Goal: Task Accomplishment & Management: Manage account settings

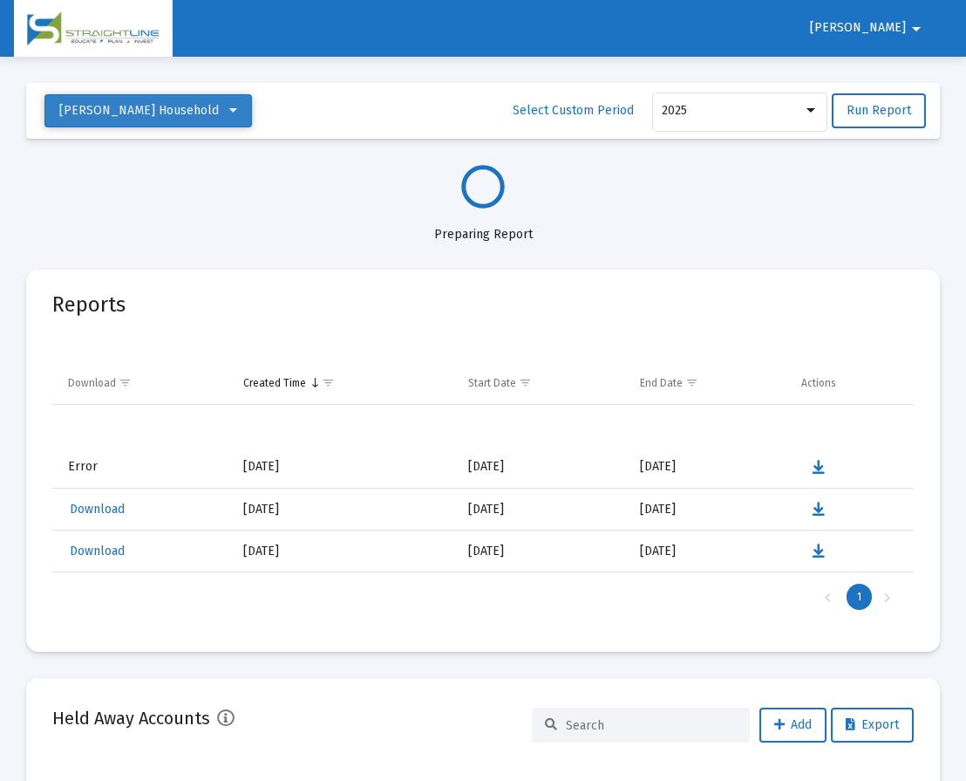
click at [182, 98] on button "[PERSON_NAME] Household" at bounding box center [148, 110] width 208 height 33
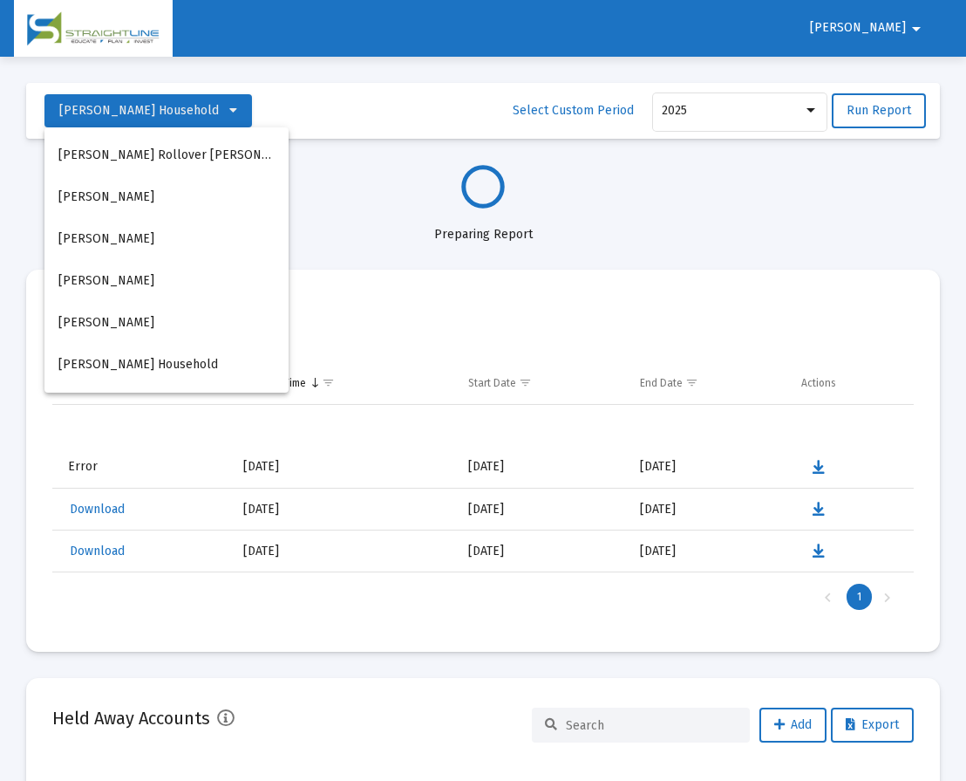
select select "View all"
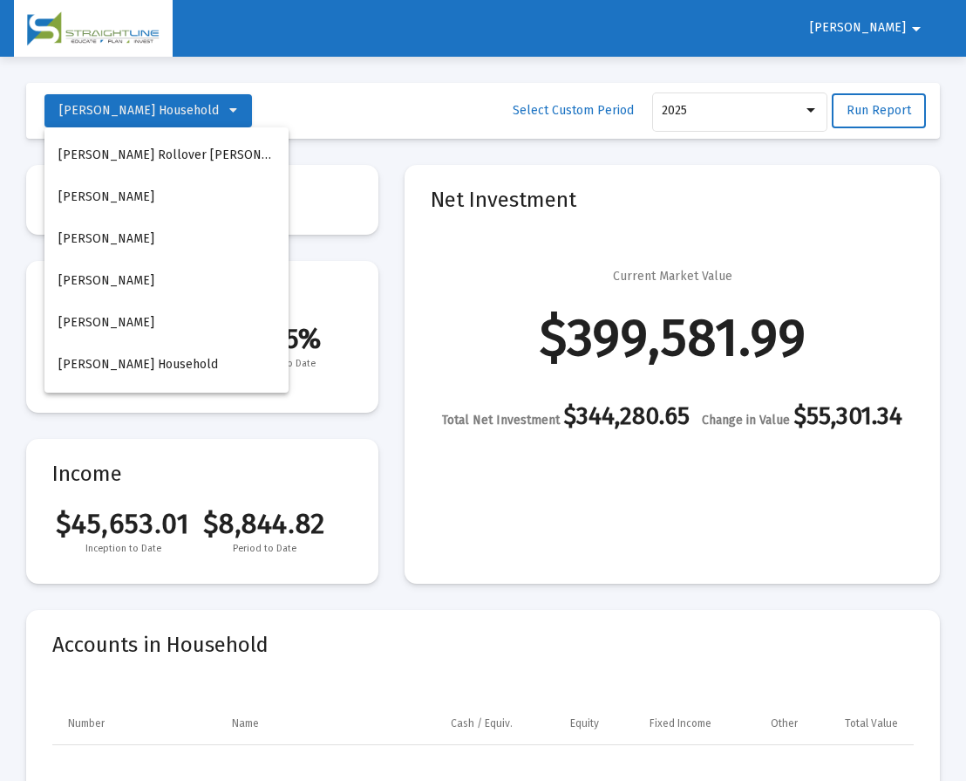
click at [892, 44] on div at bounding box center [483, 390] width 966 height 781
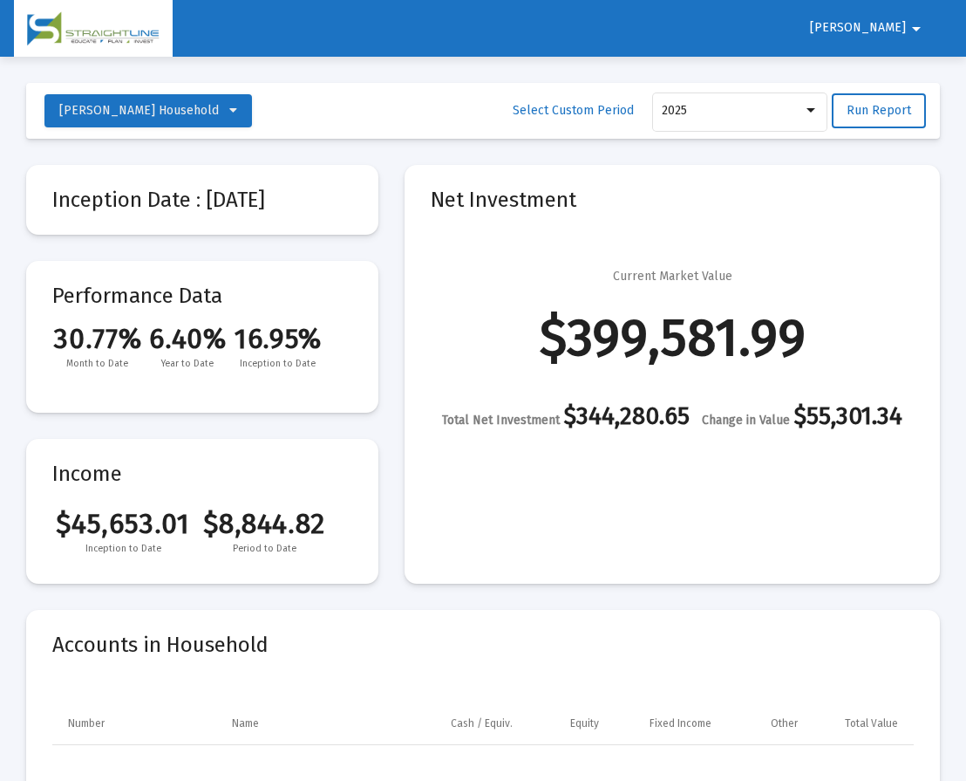
drag, startPoint x: 798, startPoint y: 604, endPoint x: 815, endPoint y: 560, distance: 46.7
click at [864, 368] on div "Current Market Value $399,581.99 Total Net Investment $344,280.65 Change in Val…" at bounding box center [672, 348] width 483 height 161
click at [291, 207] on mat-card-title "Inception Date : [DATE]" at bounding box center [202, 199] width 300 height 17
click at [237, 113] on span "[PERSON_NAME] Household" at bounding box center [148, 110] width 178 height 15
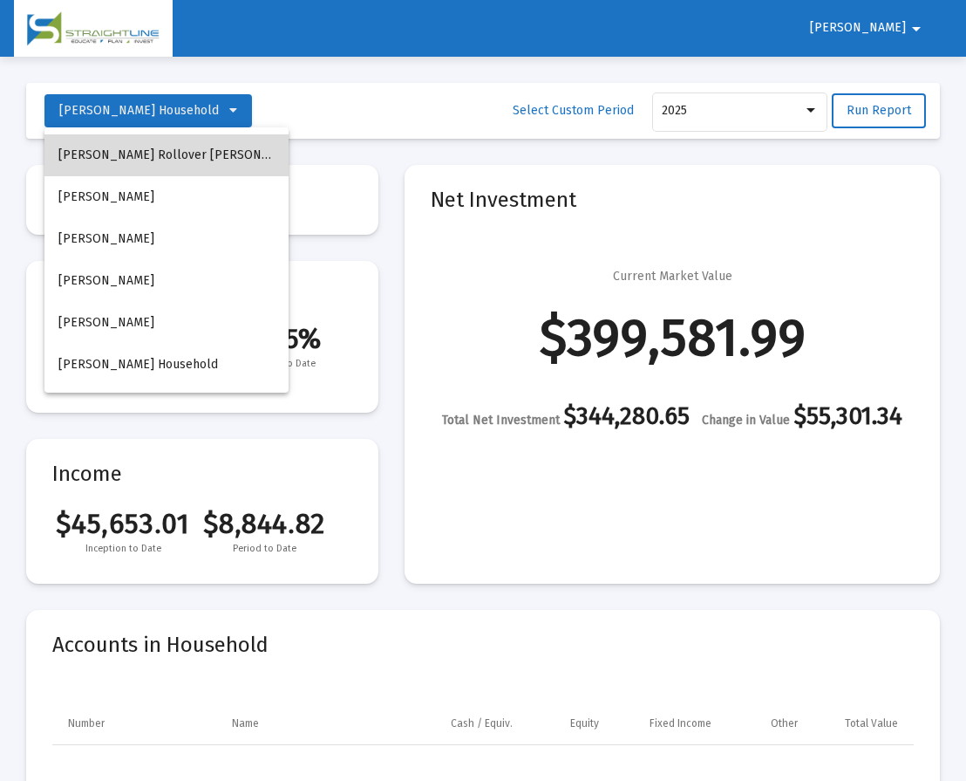
click at [214, 152] on button "[PERSON_NAME] Rollover [PERSON_NAME]" at bounding box center [166, 155] width 244 height 42
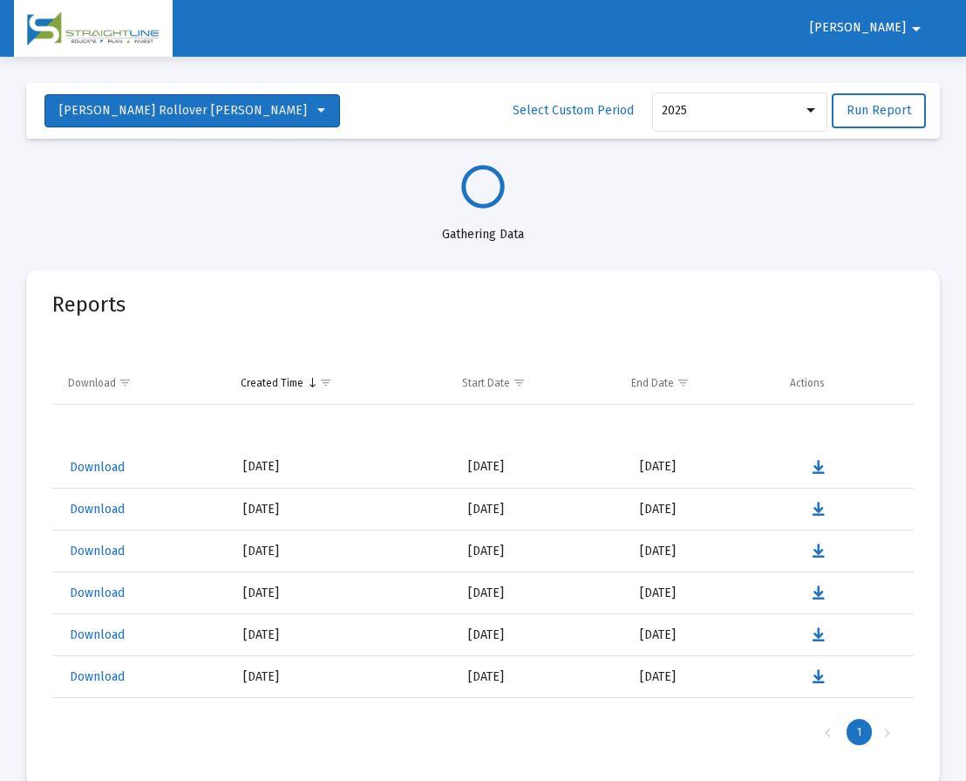
select select "View all"
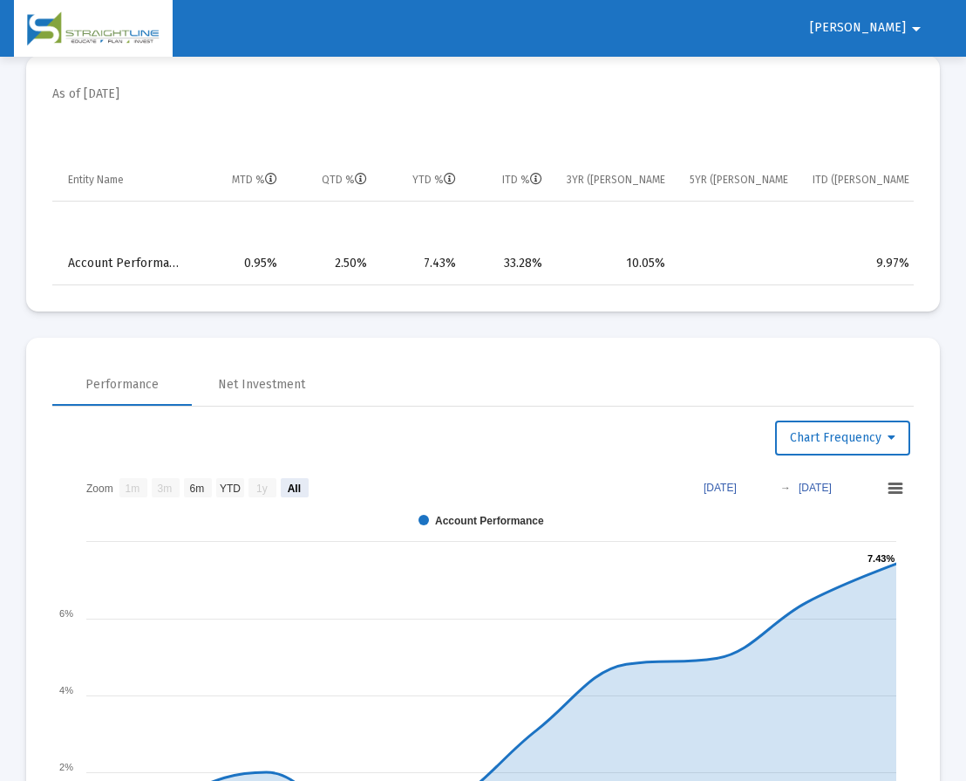
scroll to position [550, 0]
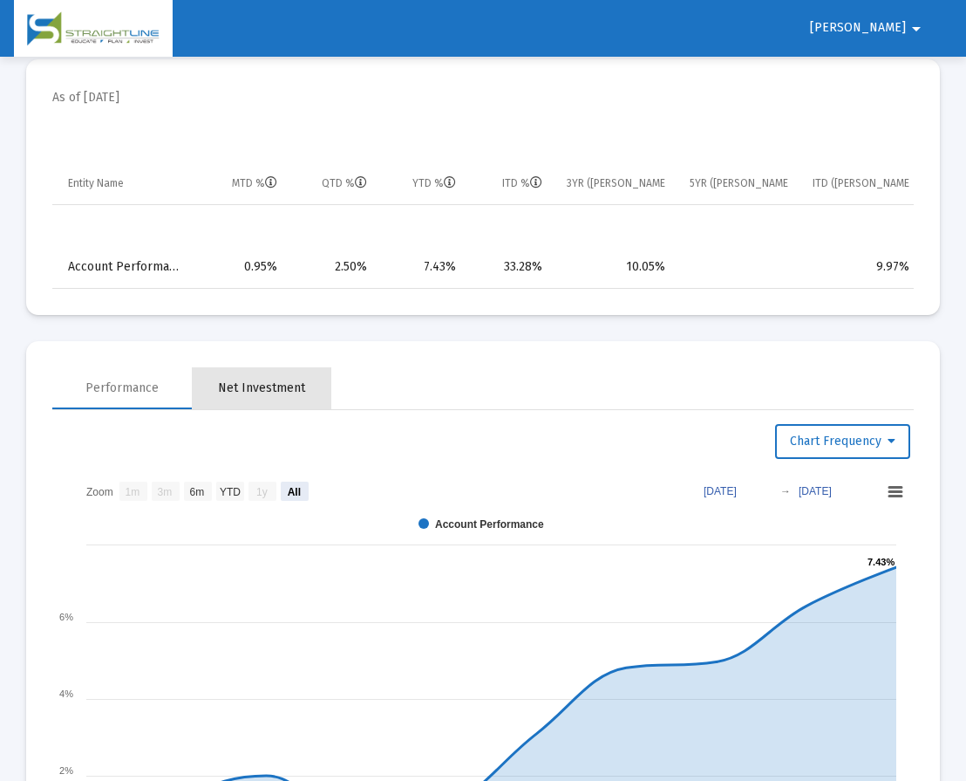
click at [272, 397] on div "Net Investment" at bounding box center [261, 387] width 87 height 17
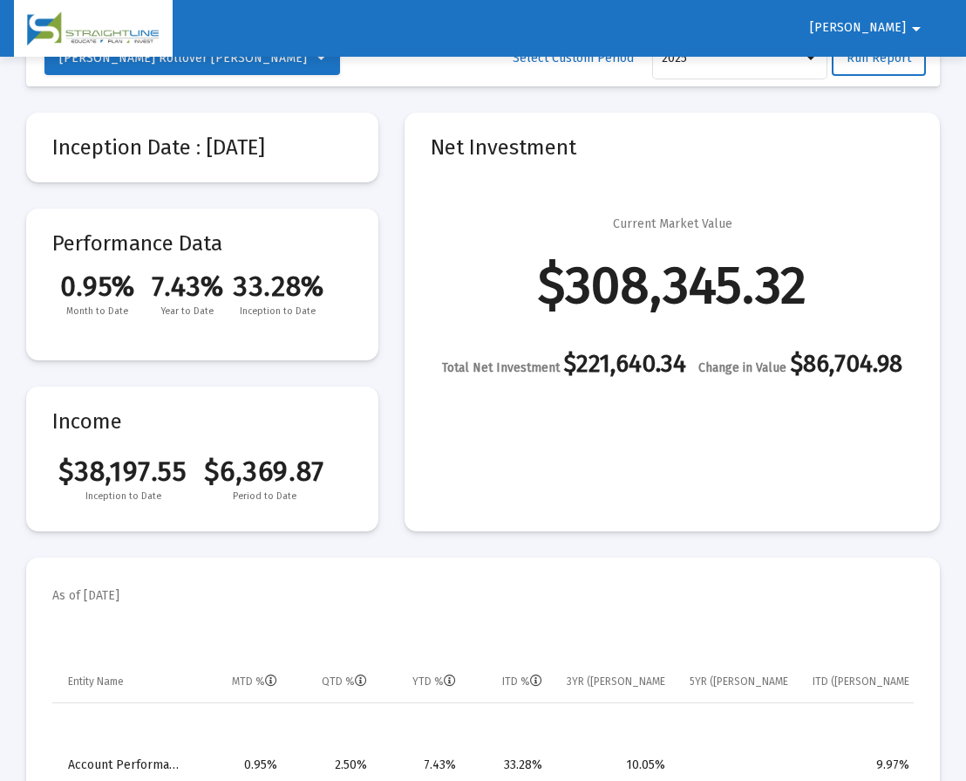
scroll to position [0, 0]
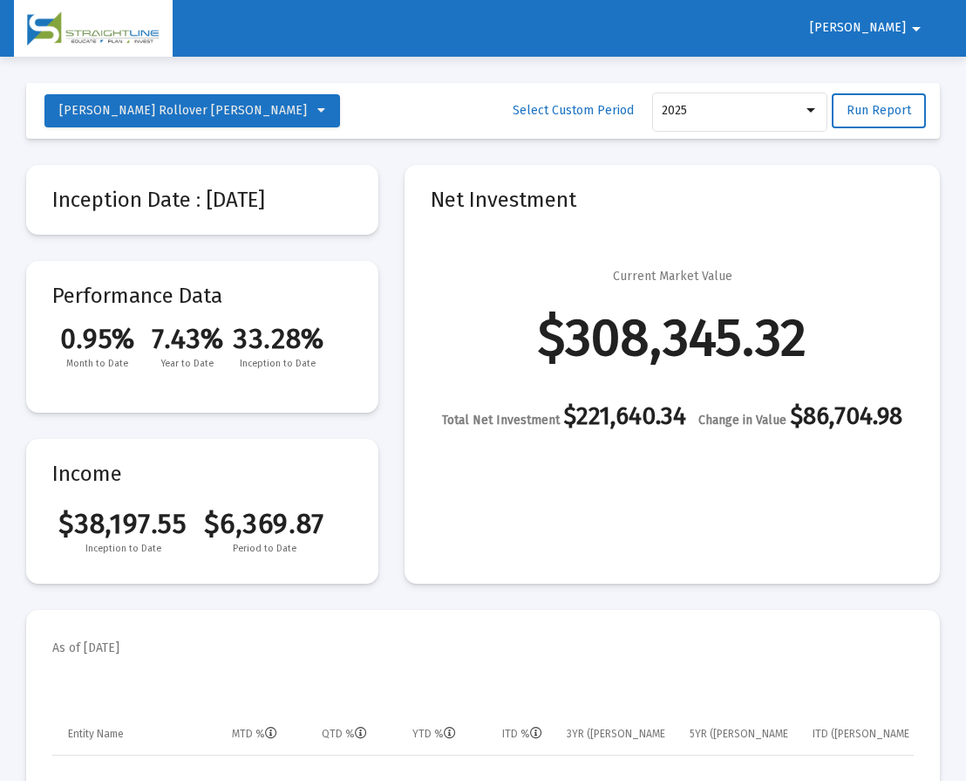
click at [140, 35] on img at bounding box center [93, 28] width 133 height 35
click at [816, 104] on div at bounding box center [811, 111] width 16 height 14
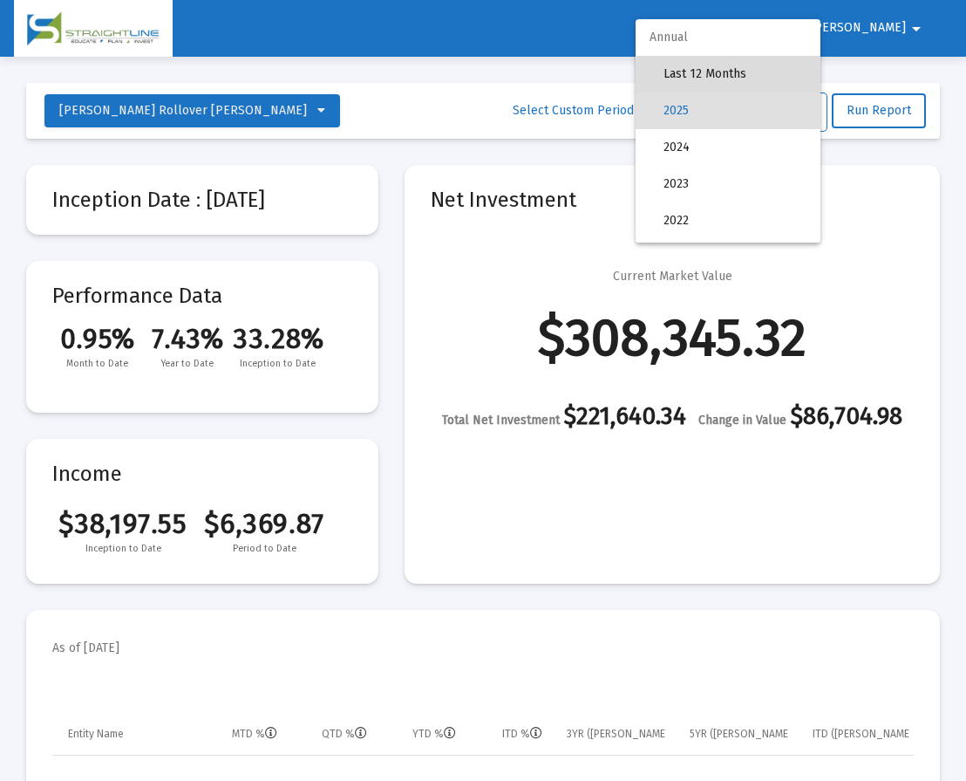
click at [762, 79] on span "Last 12 Months" at bounding box center [735, 74] width 143 height 37
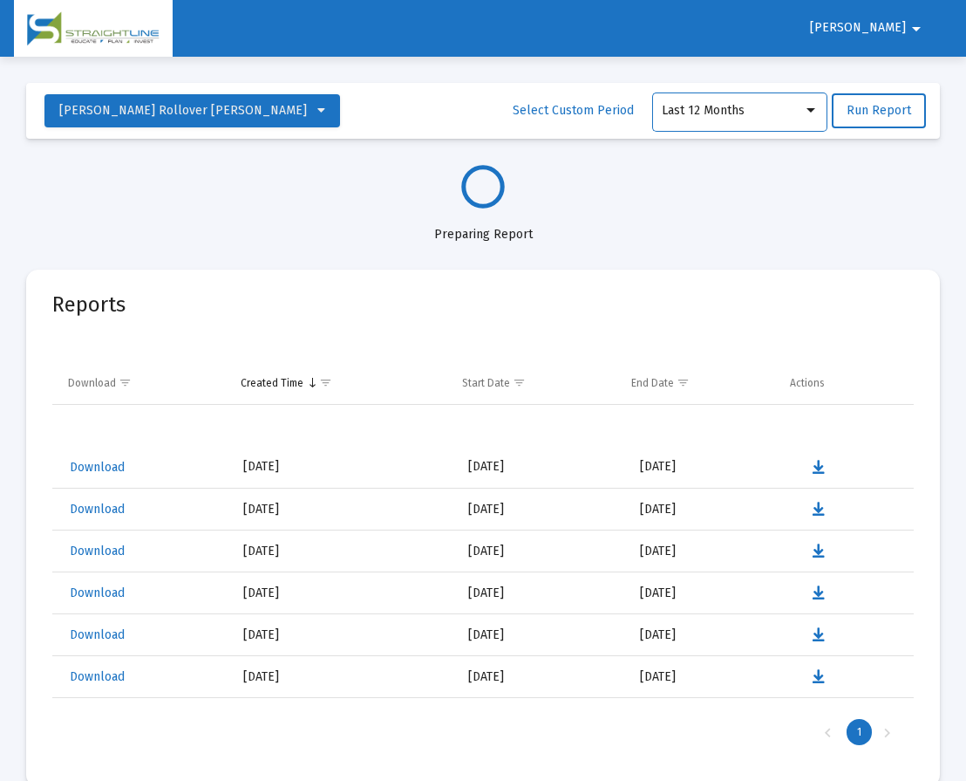
select select "View all"
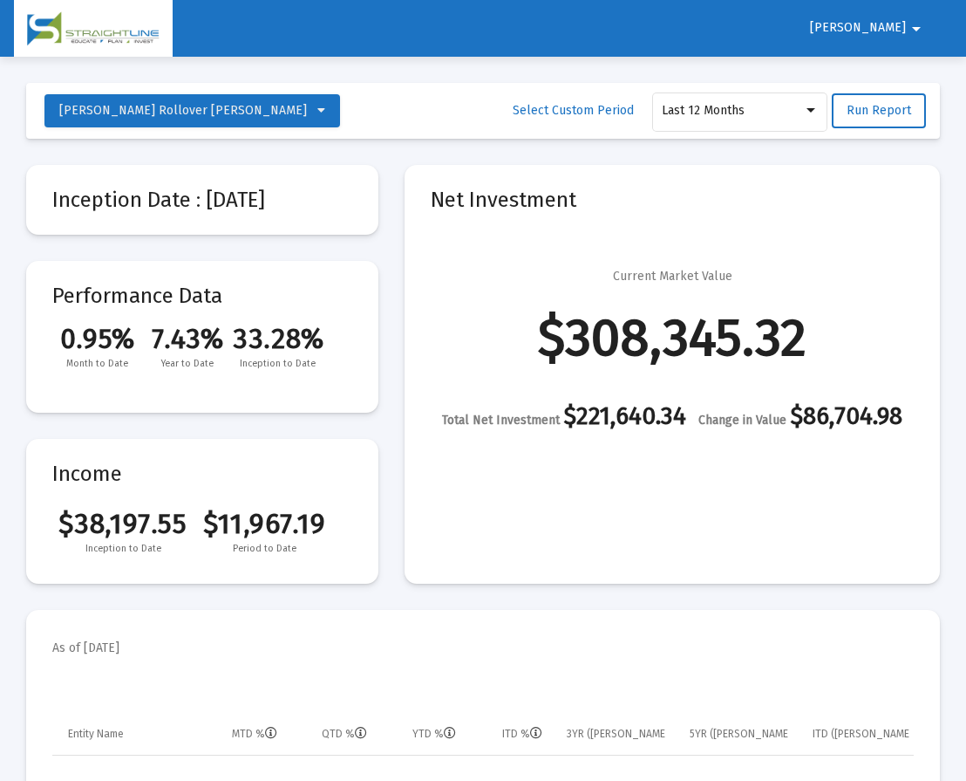
click at [893, 42] on button "[PERSON_NAME]" at bounding box center [868, 27] width 159 height 35
click at [917, 82] on button "Logout" at bounding box center [892, 74] width 98 height 42
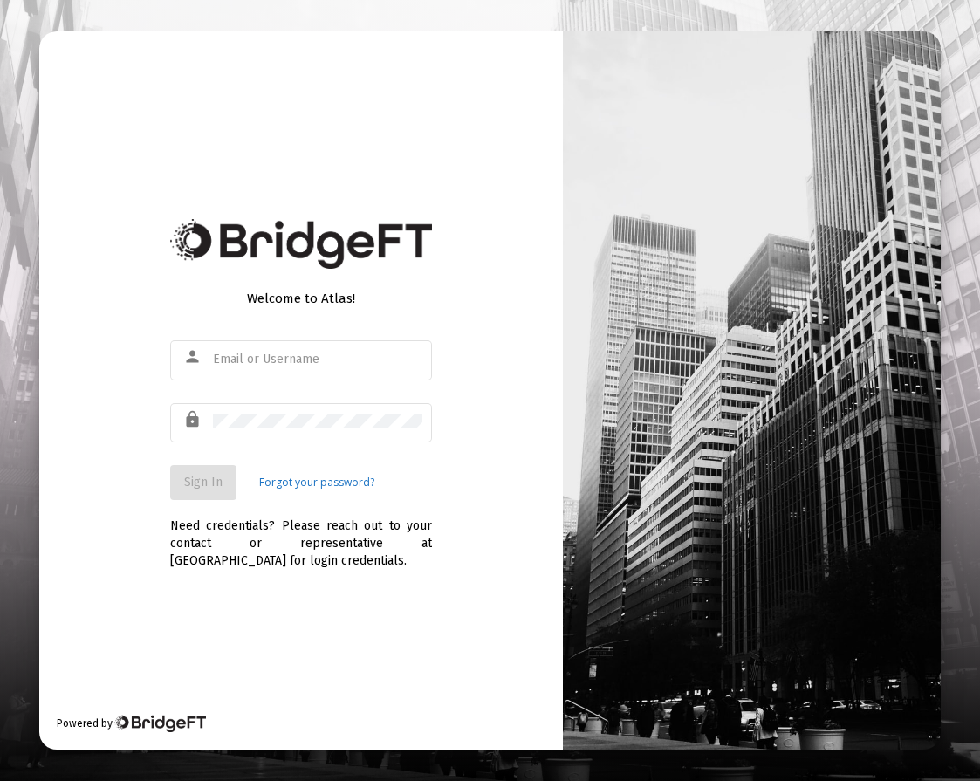
type input "[PERSON_NAME][EMAIL_ADDRESS][PERSON_NAME][DOMAIN_NAME]"
click at [252, 509] on div "Need credentials? Please reach out to your contact or representative at [GEOGRA…" at bounding box center [301, 535] width 262 height 70
click at [210, 485] on span "Sign In" at bounding box center [203, 482] width 38 height 15
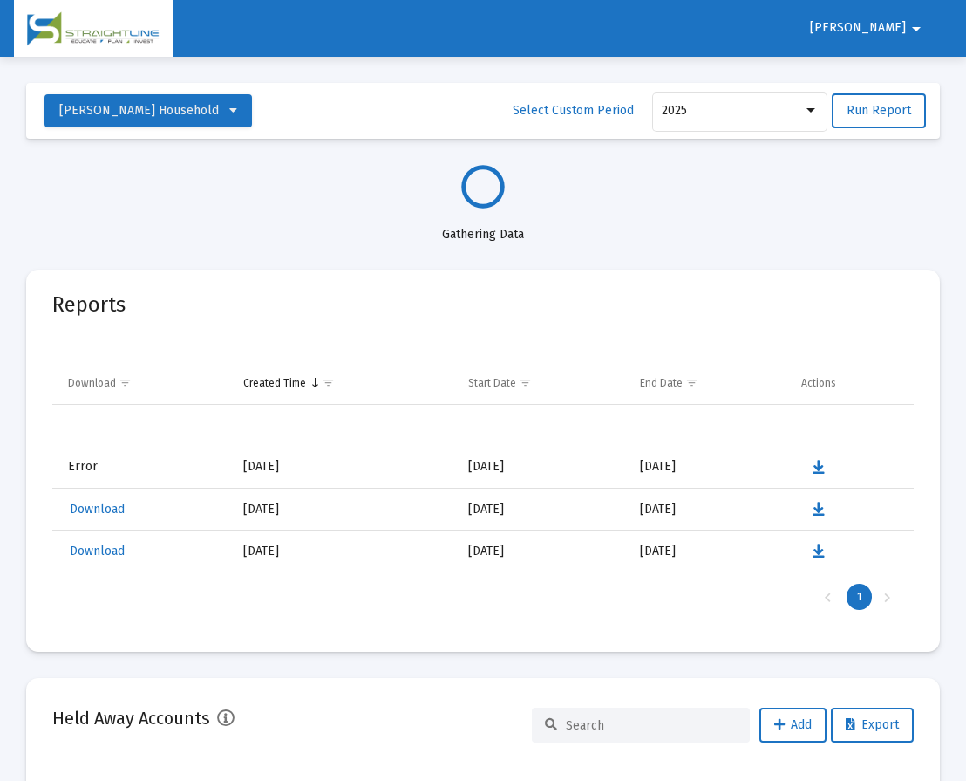
select select "View all"
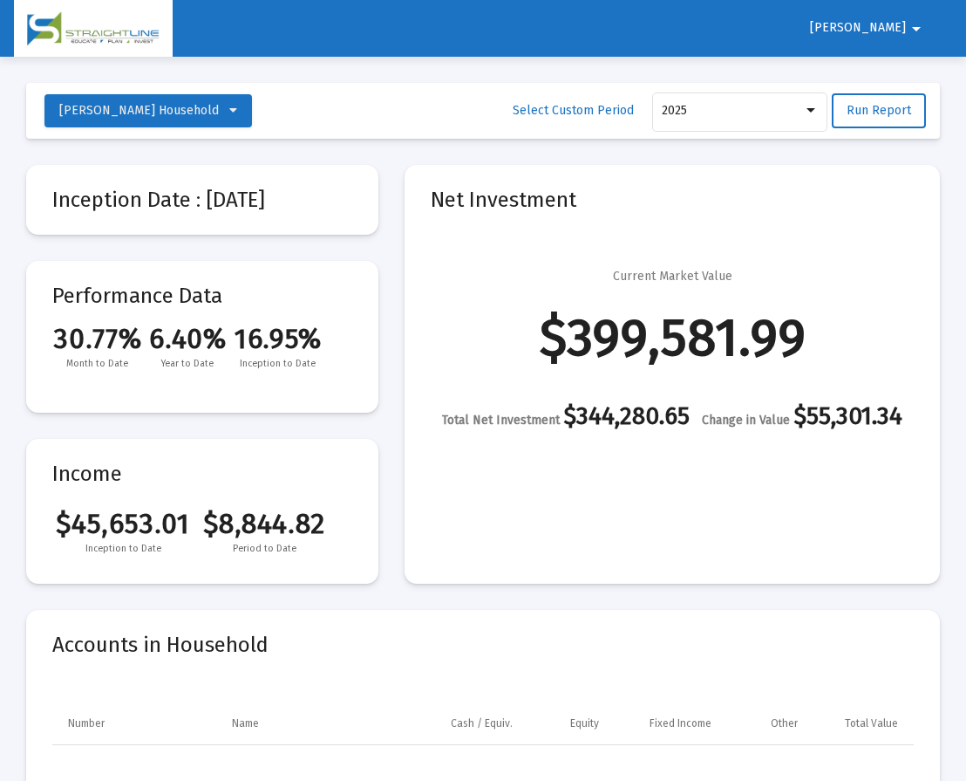
click at [903, 31] on span "[PERSON_NAME]" at bounding box center [858, 28] width 96 height 15
click at [916, 75] on button "Logout" at bounding box center [892, 74] width 98 height 42
